Goal: Navigation & Orientation: Find specific page/section

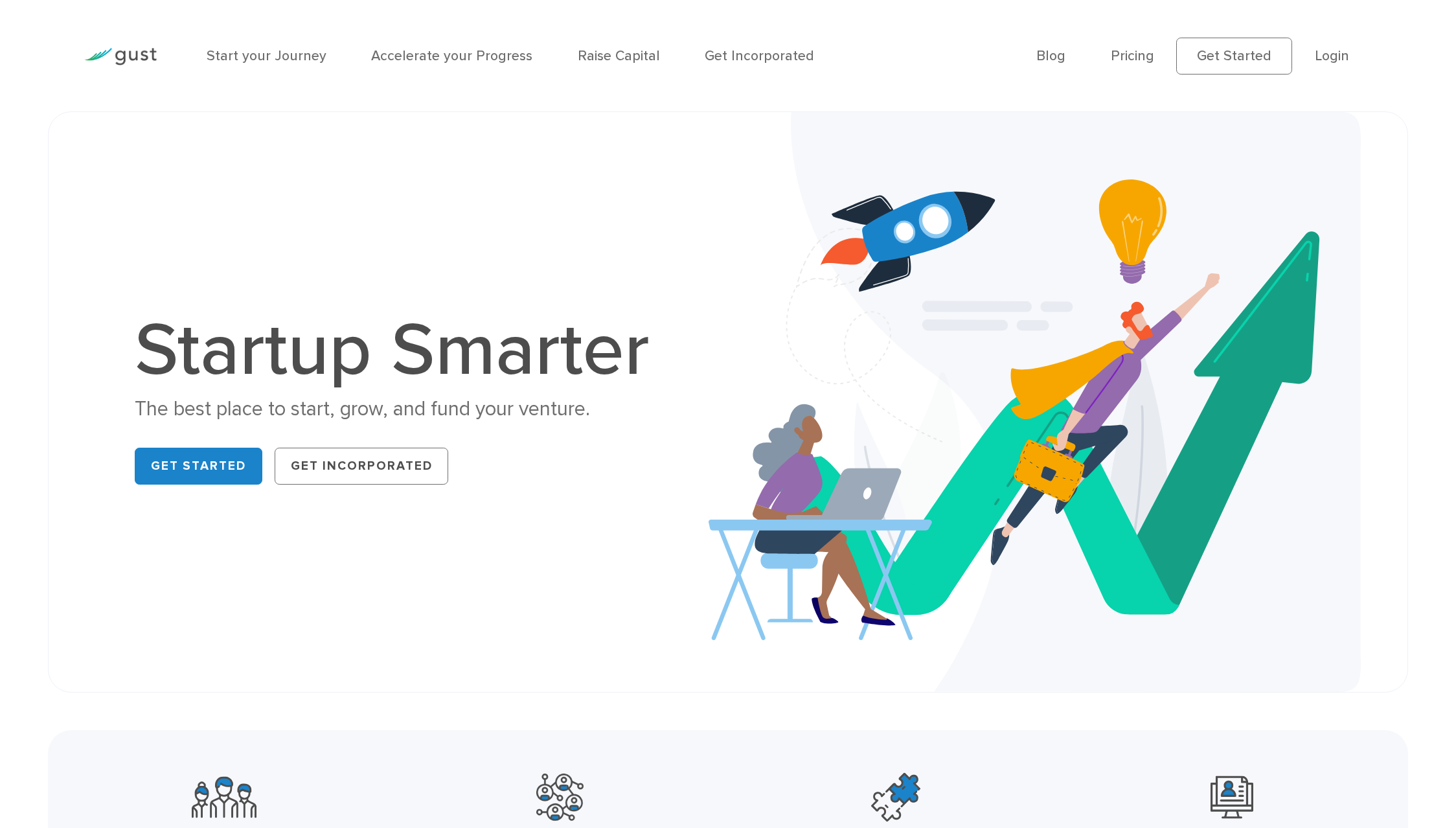
click at [1343, 68] on ul "Blog FAQ Pricing Get Started Login Login" at bounding box center [1203, 55] width 335 height 37
click at [1339, 57] on link "Login" at bounding box center [1332, 56] width 34 height 17
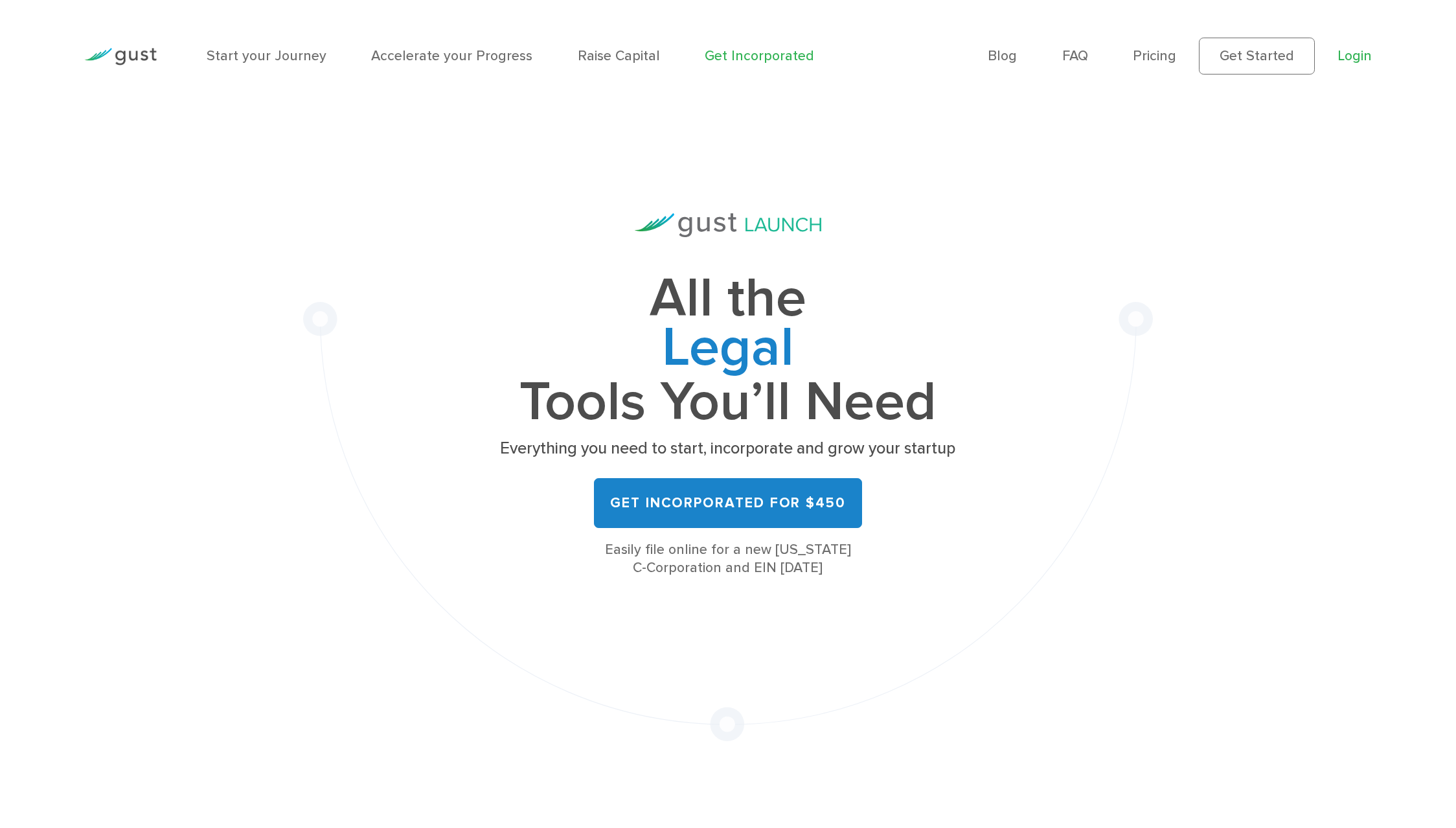
click at [1349, 63] on link "Login" at bounding box center [1355, 56] width 34 height 17
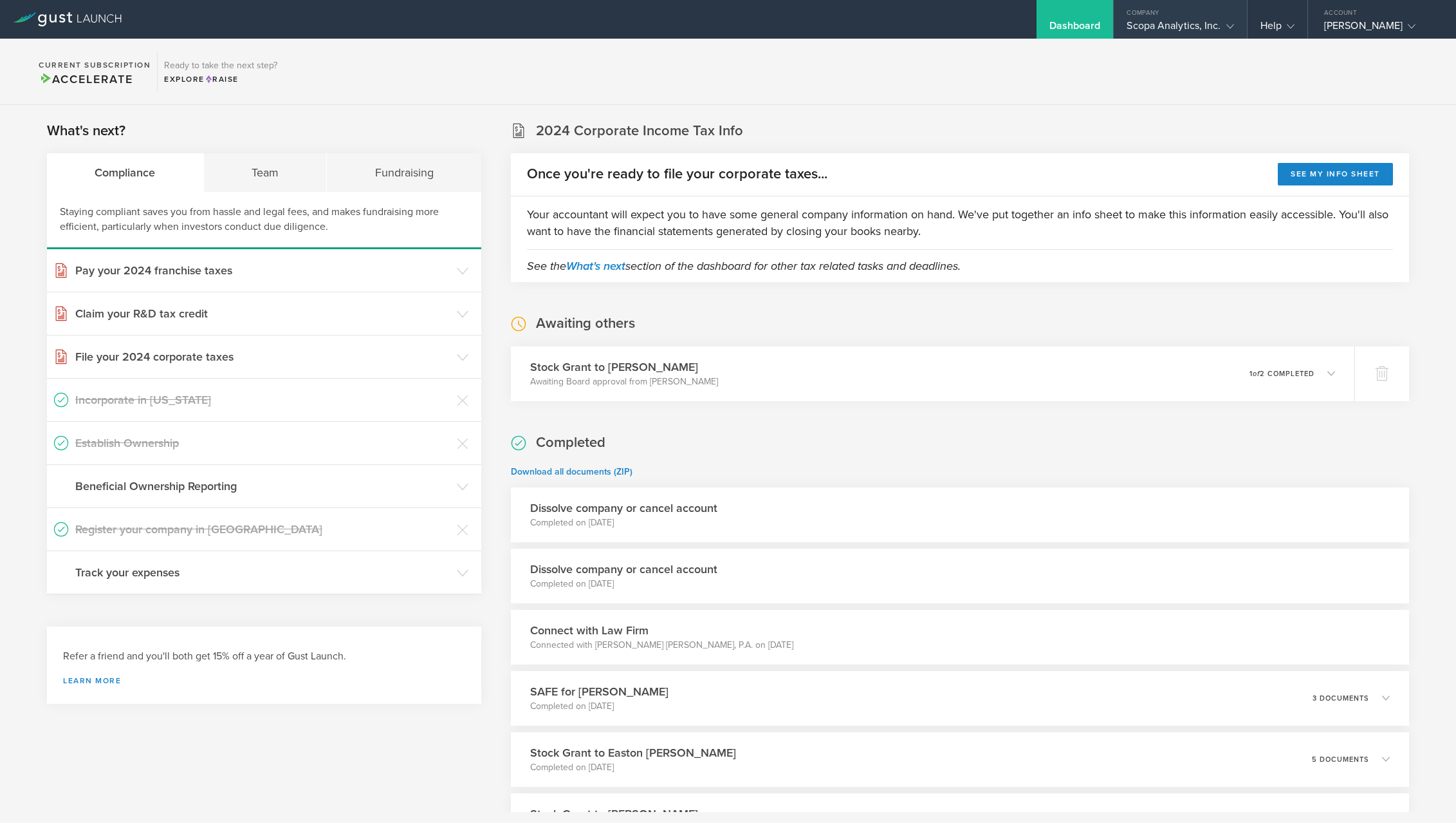
click at [1218, 24] on div "Scopa Analytics, Inc." at bounding box center [1180, 28] width 107 height 19
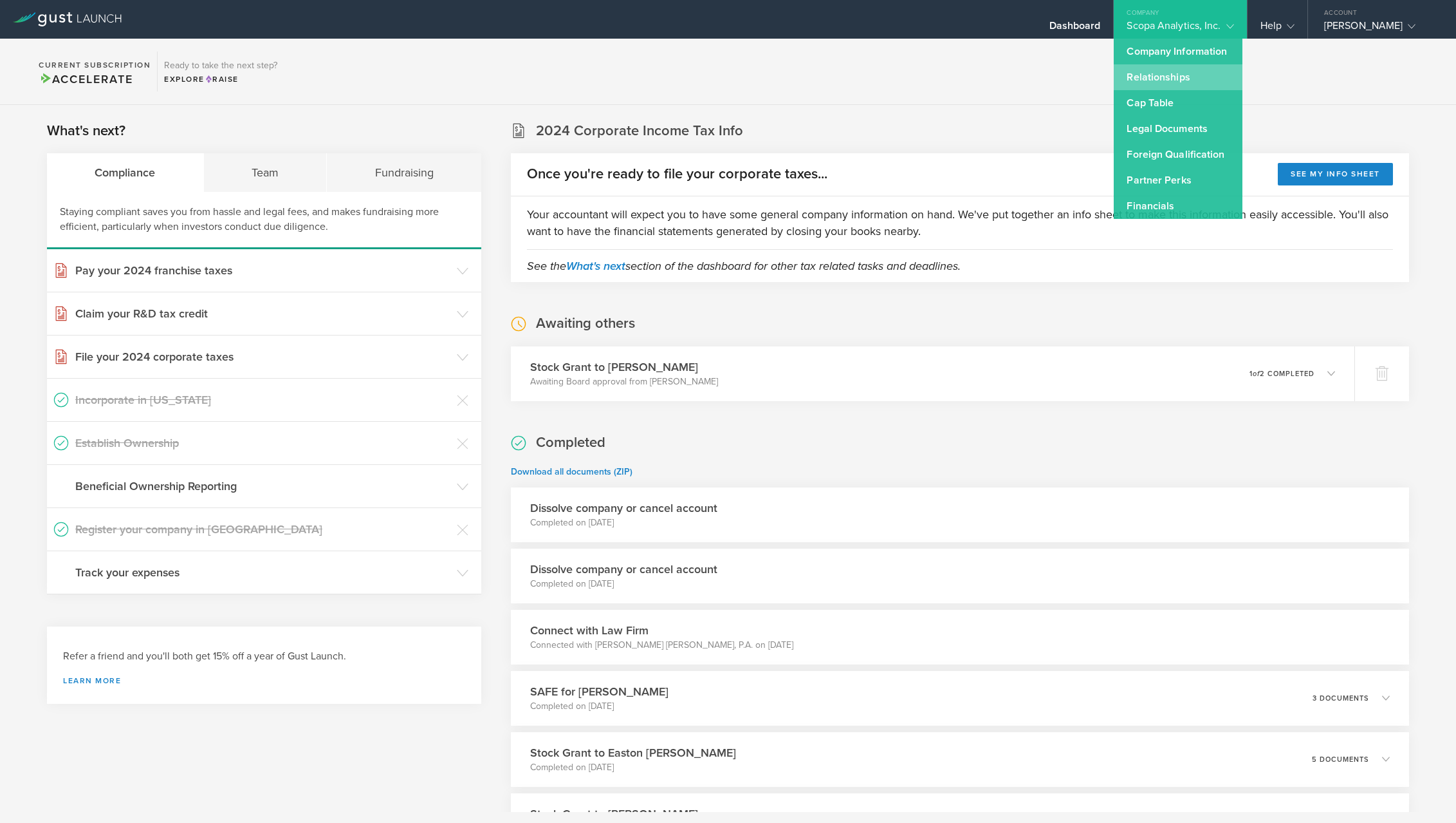
click at [1192, 68] on link "Relationships" at bounding box center [1179, 77] width 129 height 26
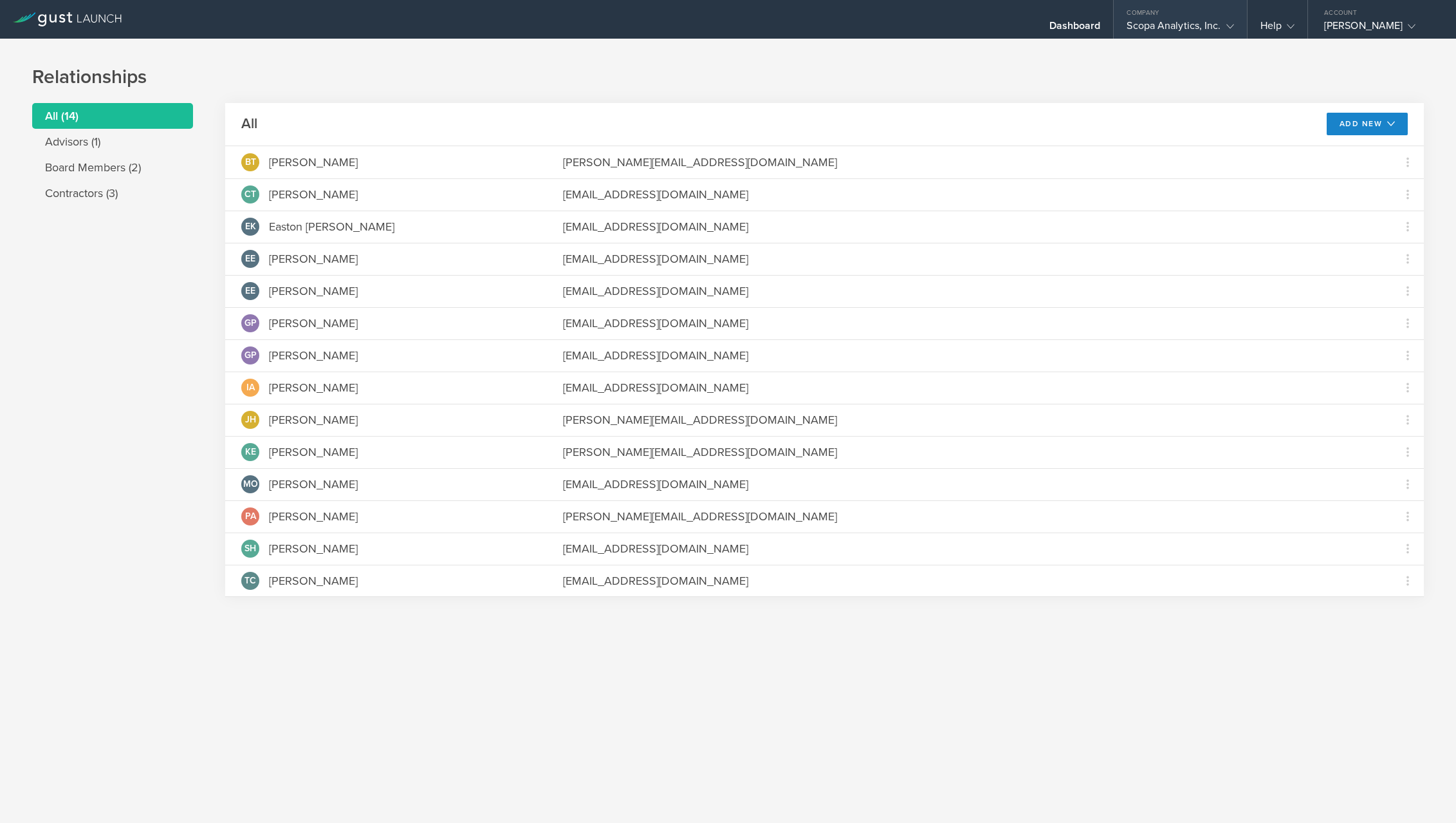
click at [1242, 21] on div "Scopa Analytics, Inc." at bounding box center [1181, 28] width 133 height 19
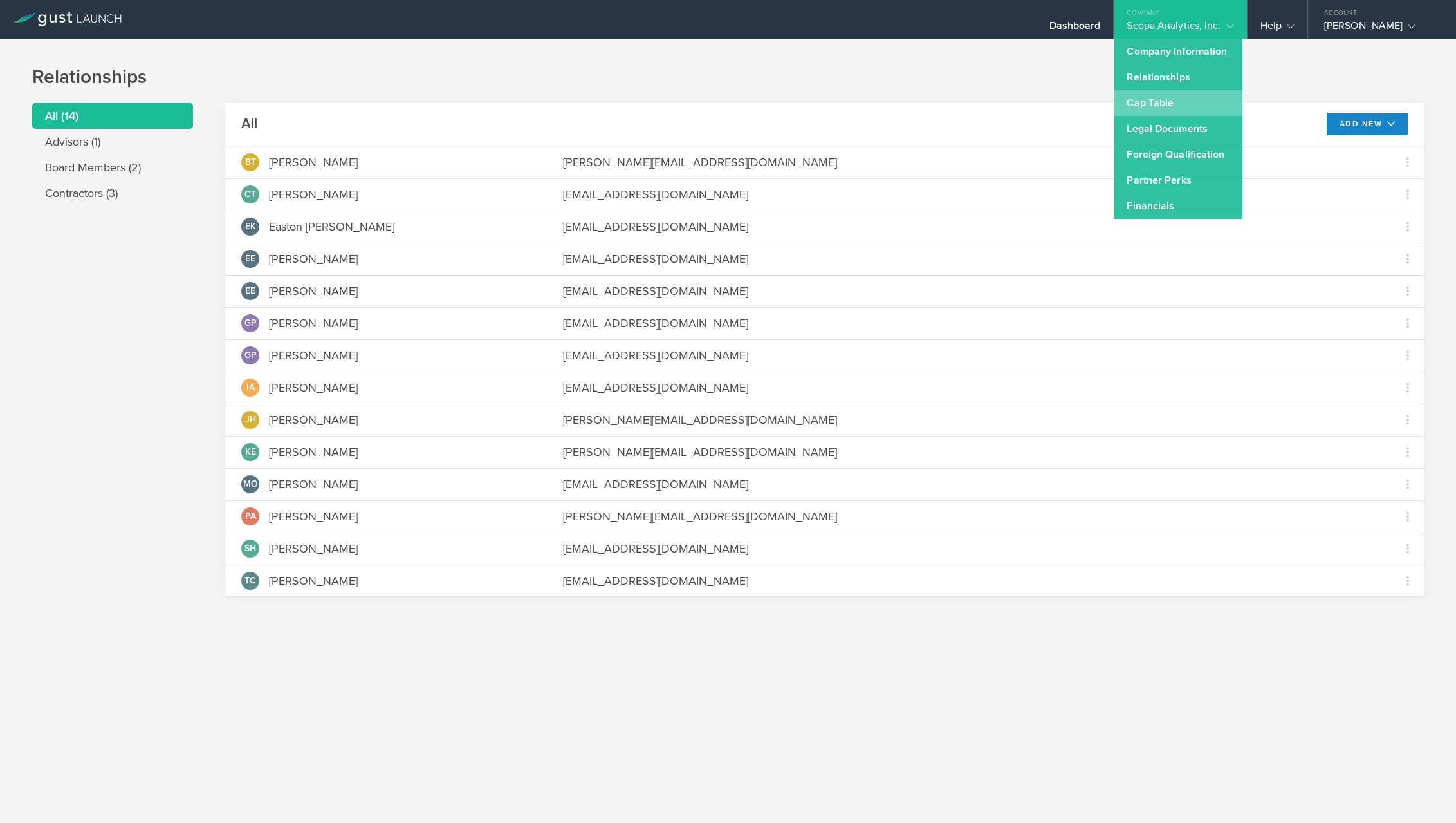
click at [1172, 101] on link "Cap Table" at bounding box center [1179, 102] width 129 height 26
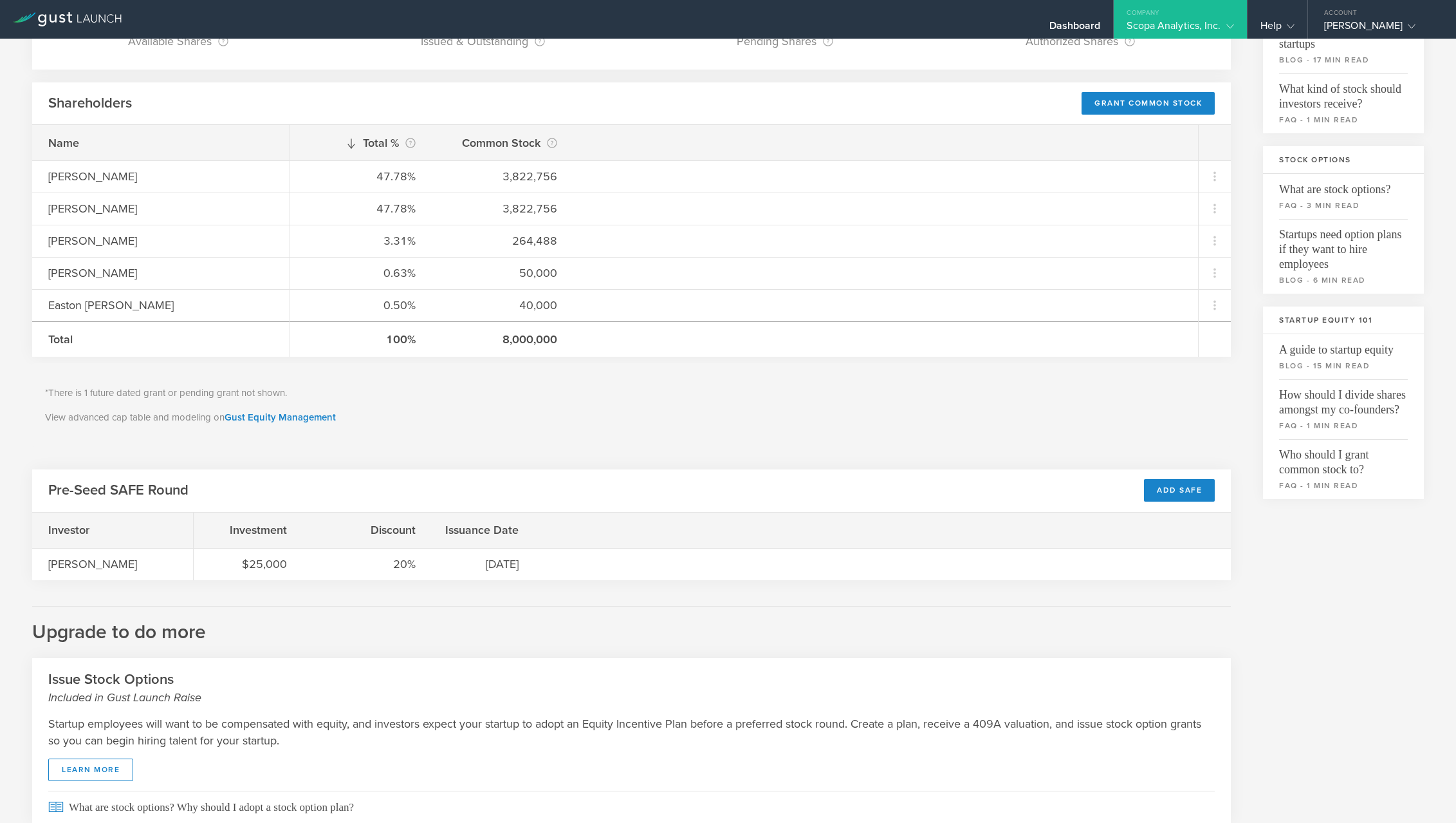
scroll to position [206, 0]
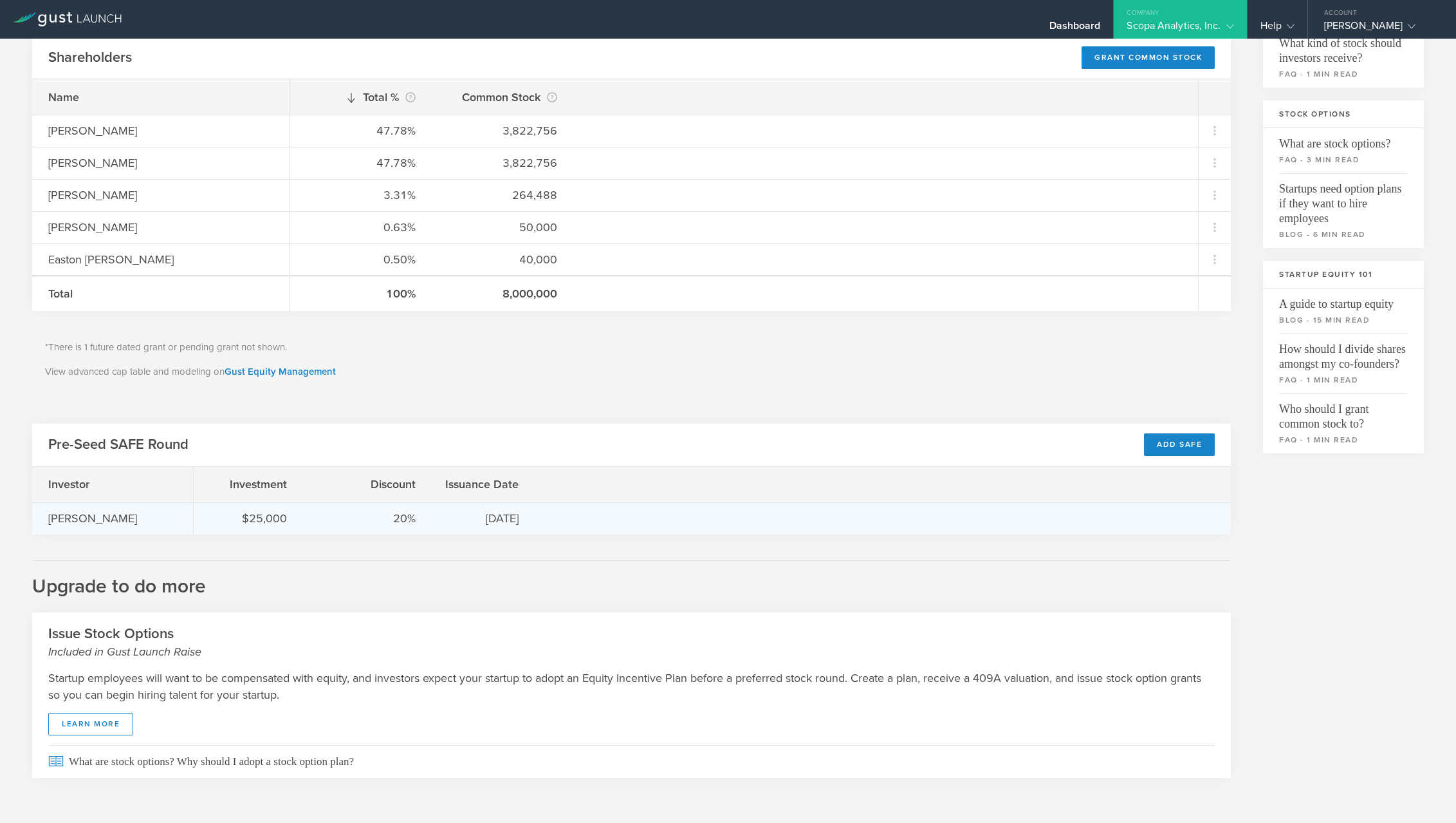
click at [99, 519] on div "Israel Alguindigue" at bounding box center [113, 518] width 129 height 17
drag, startPoint x: 132, startPoint y: 521, endPoint x: 201, endPoint y: 518, distance: 69.1
click at [132, 522] on div "Israel Alguindigue" at bounding box center [113, 518] width 129 height 17
click at [227, 516] on div "$25,000" at bounding box center [249, 518] width 78 height 17
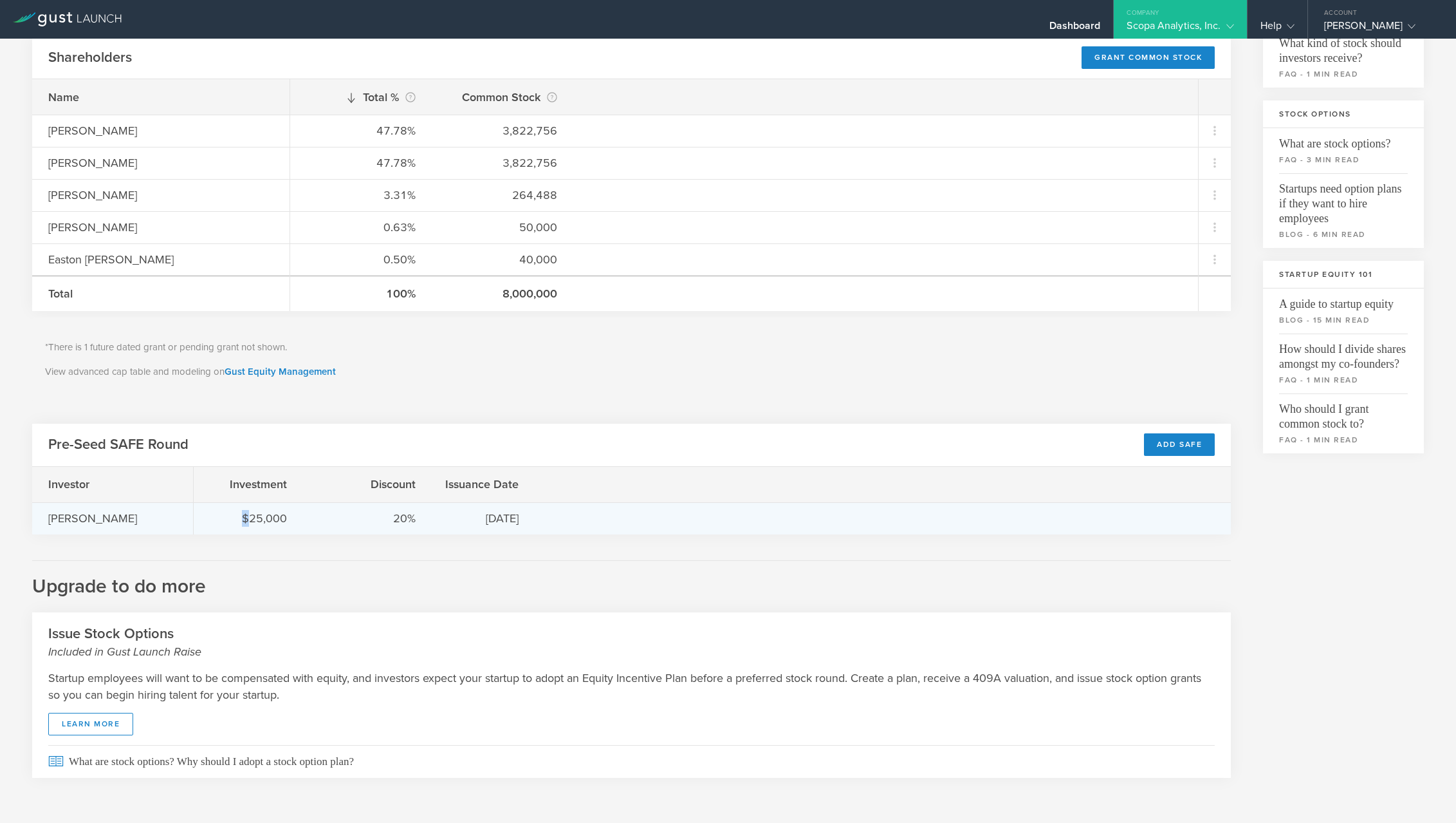
click at [227, 516] on div "$25,000" at bounding box center [249, 518] width 78 height 17
click at [255, 510] on div "$25,000 20% 3/8/22" at bounding box center [713, 518] width 1038 height 32
click at [260, 508] on div "$25,000 20% 3/8/22" at bounding box center [713, 518] width 1038 height 32
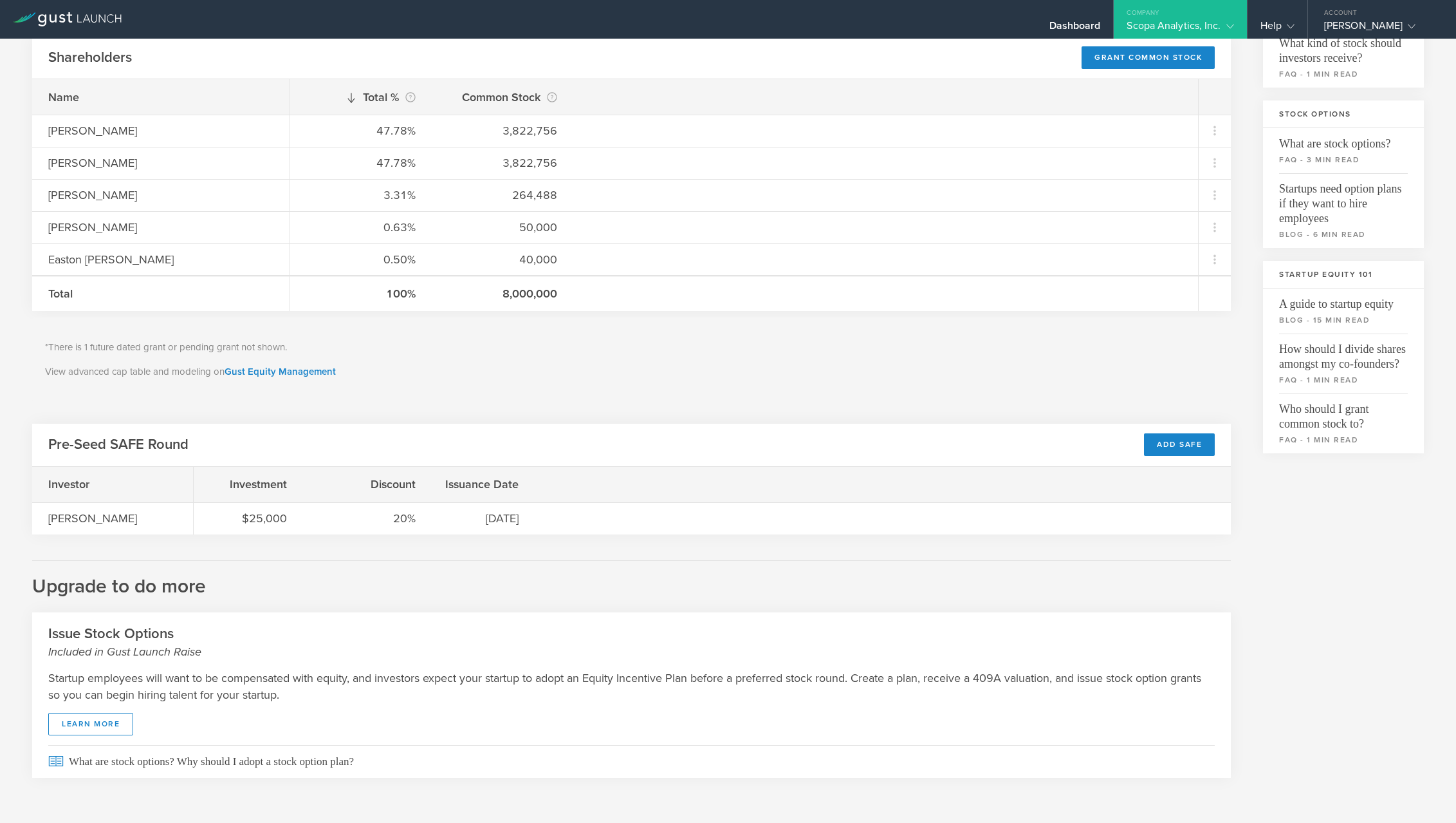
click at [1173, 18] on div "Company" at bounding box center [1181, 9] width 133 height 19
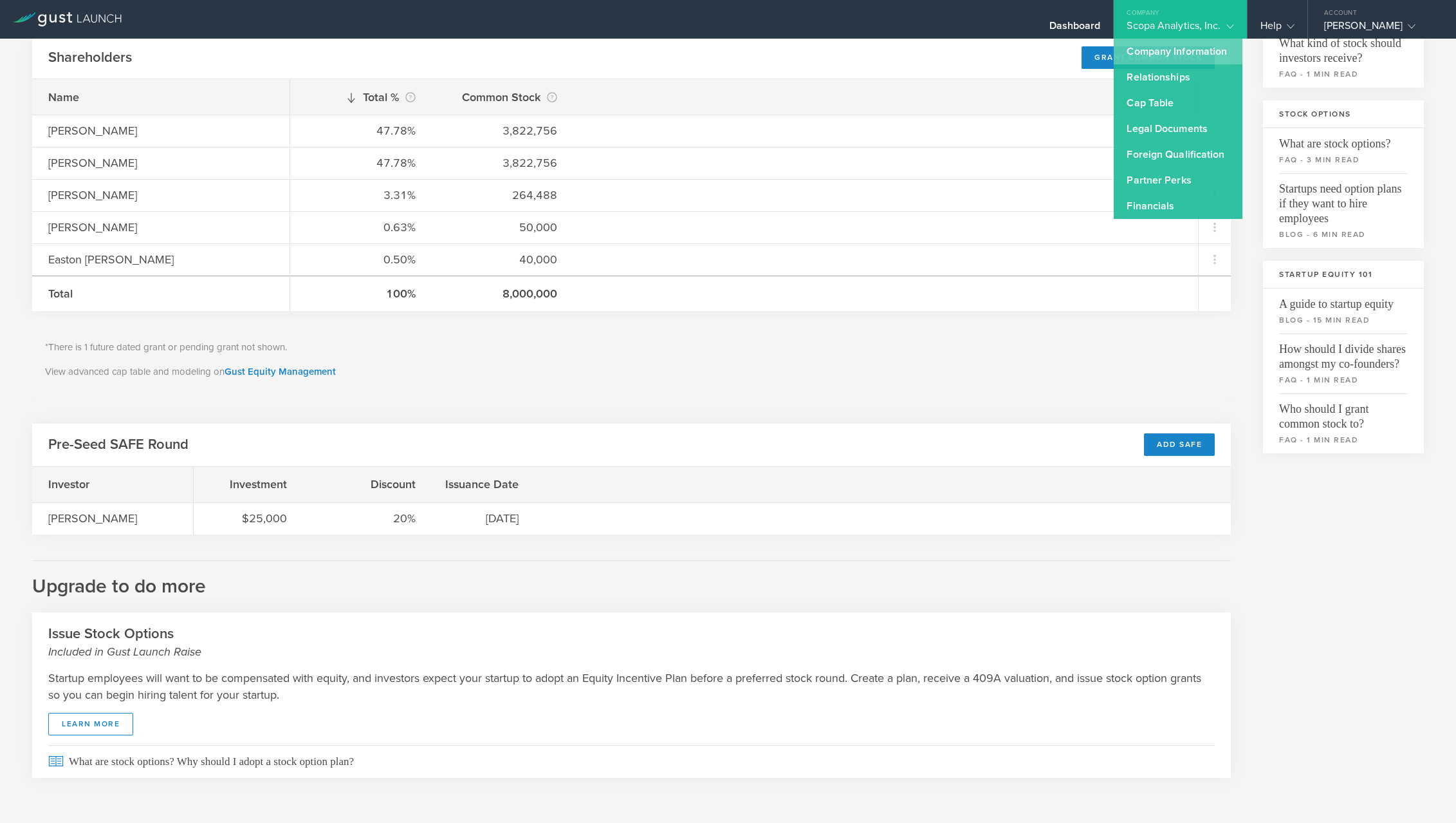
click at [1174, 61] on link "Company Information" at bounding box center [1179, 51] width 129 height 26
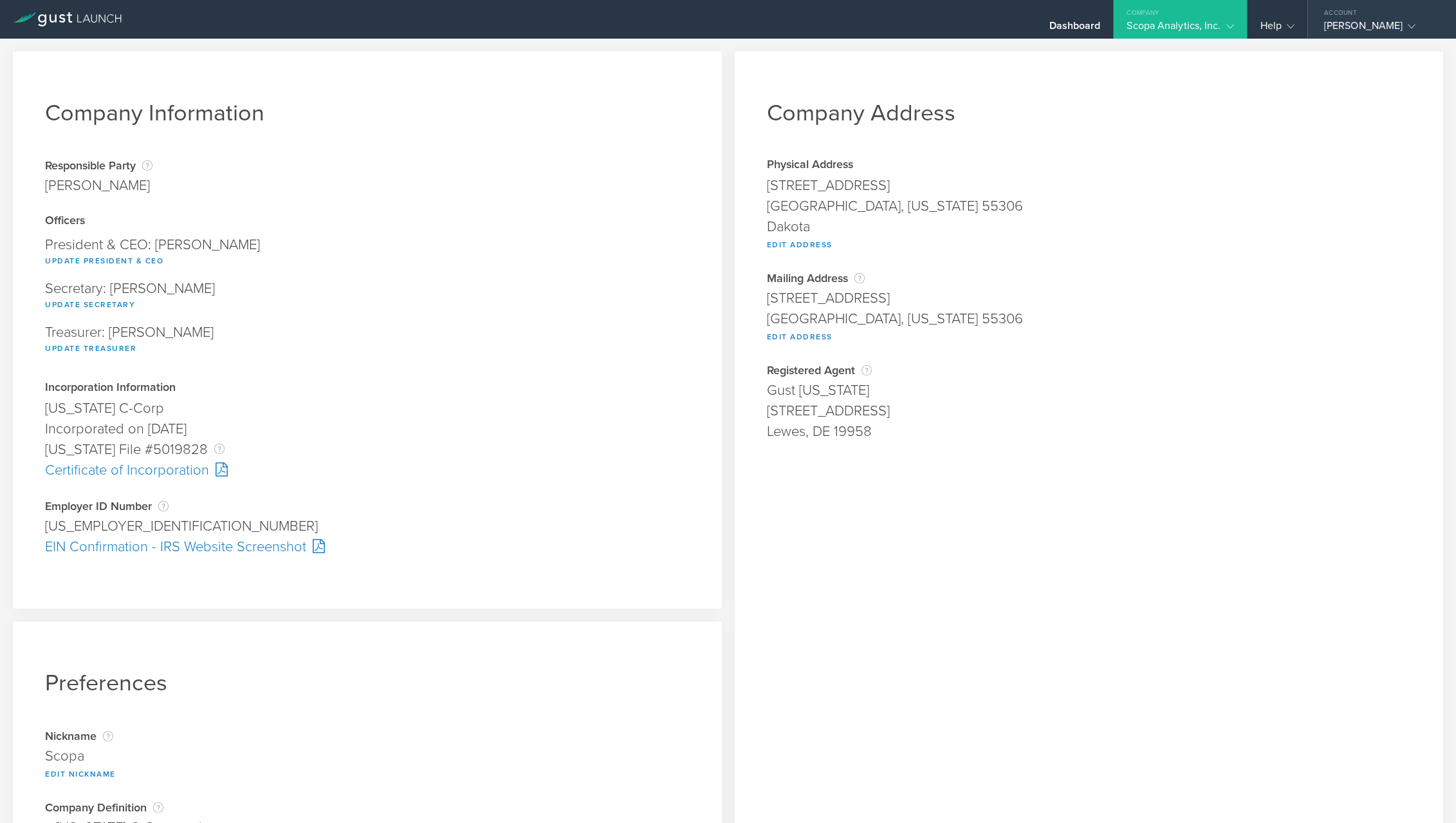
click at [1399, 27] on div "Pablo Alguindigue" at bounding box center [1379, 28] width 110 height 19
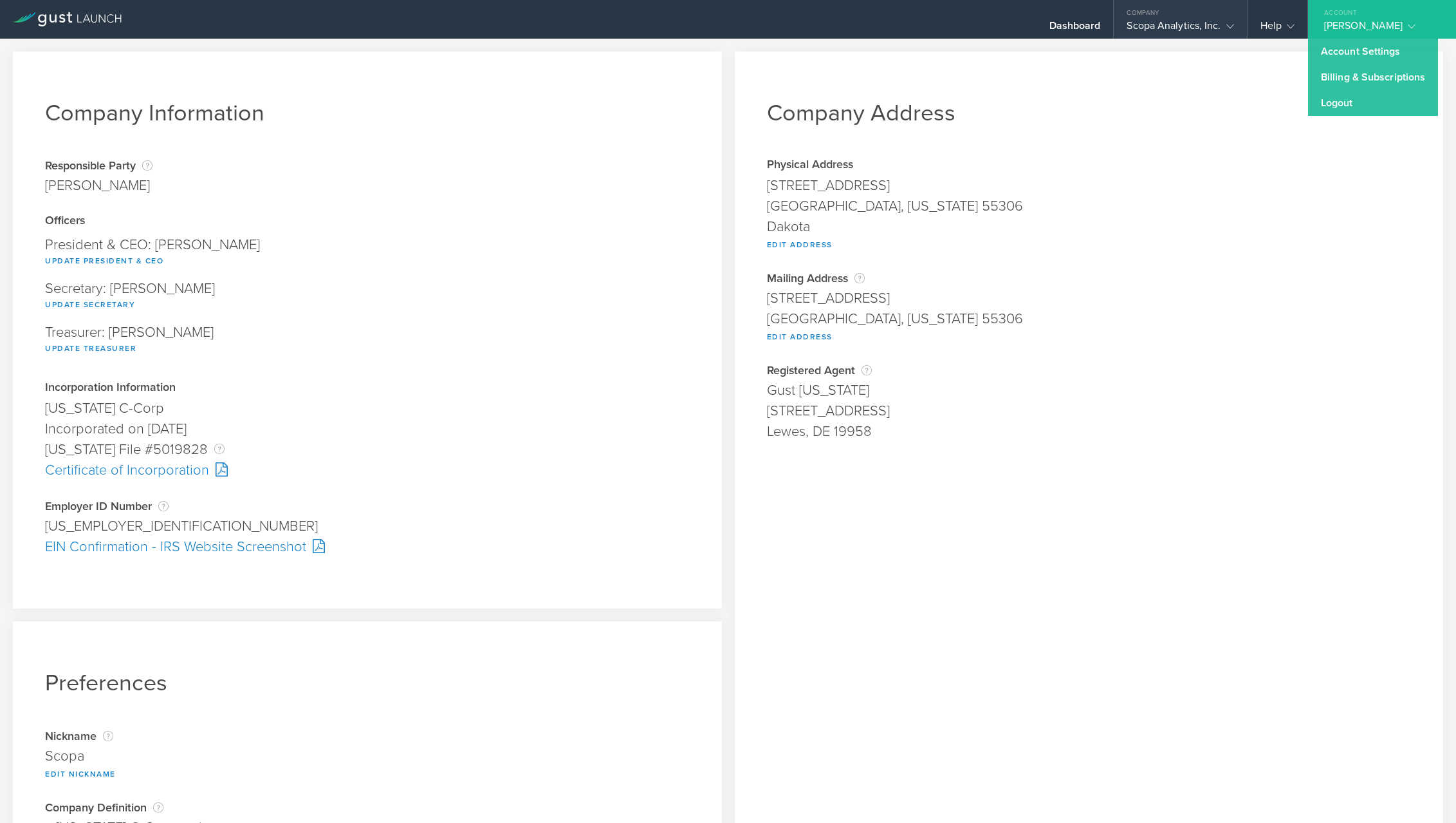
click at [1211, 30] on div "Scopa Analytics, Inc." at bounding box center [1180, 28] width 107 height 19
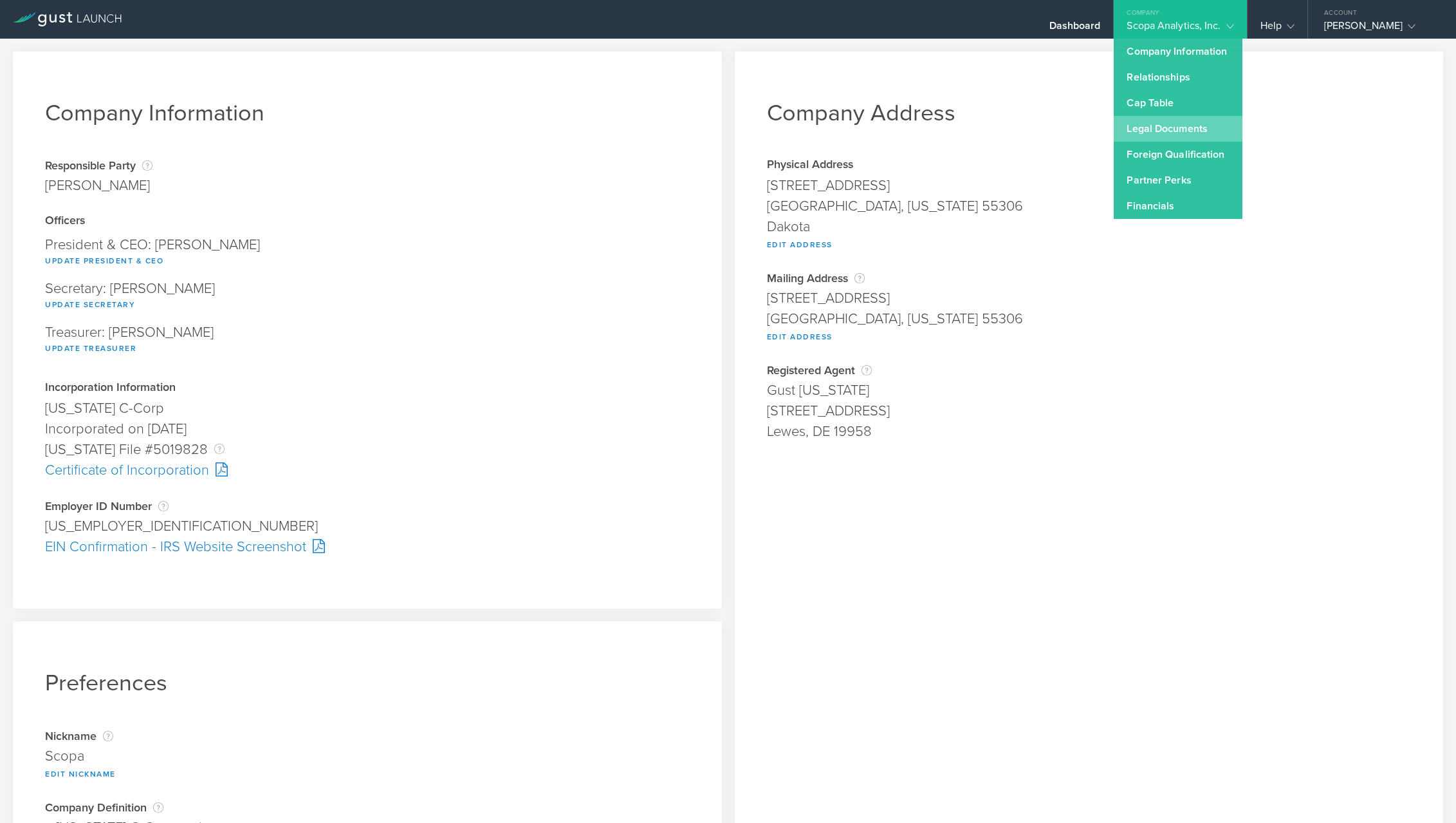
click at [1140, 139] on link "Legal Documents" at bounding box center [1179, 128] width 129 height 26
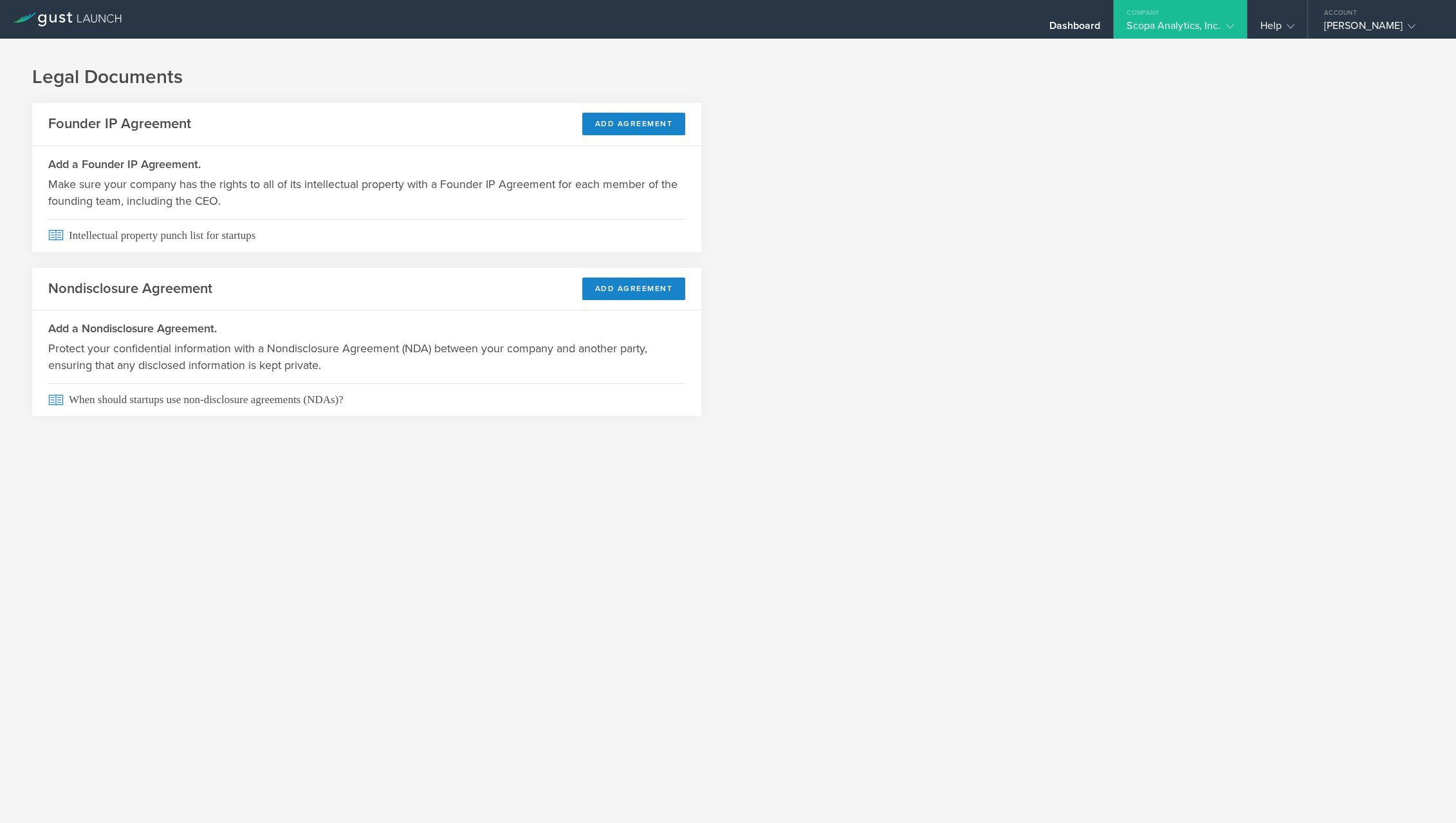
click at [1197, 39] on div "Legal Documents Founder IP Agreement Add Agreement Add a Founder IP Agreement. …" at bounding box center [728, 251] width 1456 height 425
click at [1216, 20] on div "Scopa Analytics, Inc." at bounding box center [1180, 28] width 107 height 19
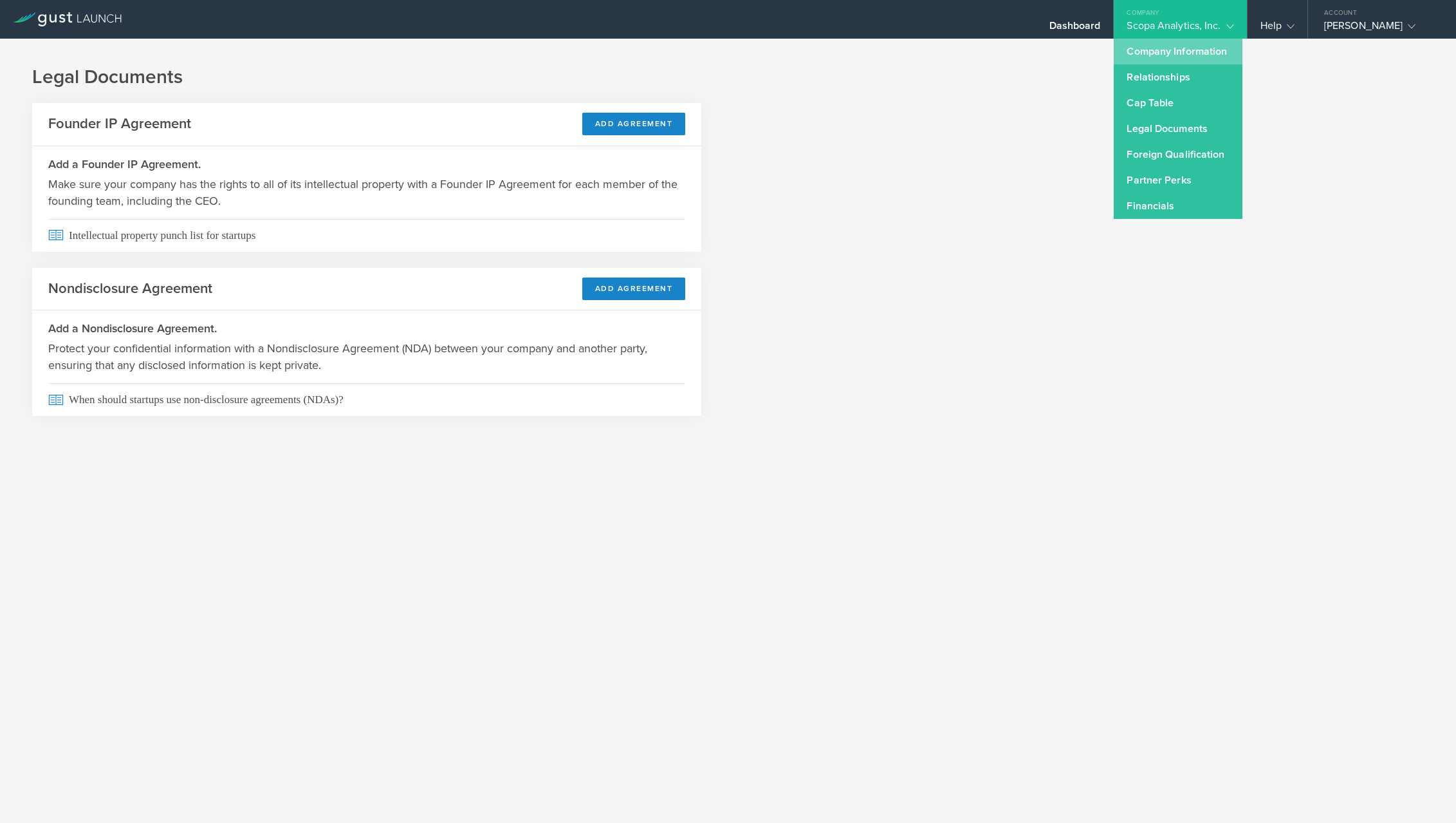
click at [1178, 55] on link "Company Information" at bounding box center [1179, 51] width 129 height 26
